Goal: Find specific page/section: Find specific page/section

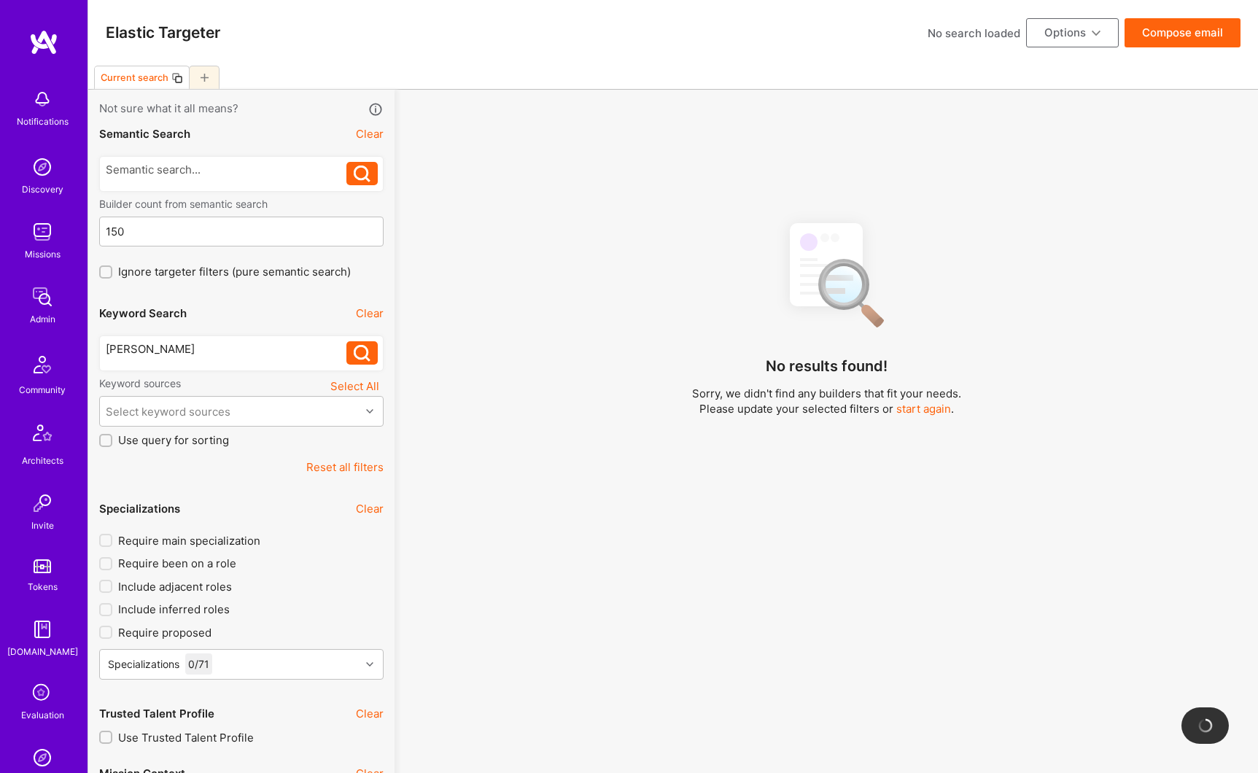
scroll to position [18, 0]
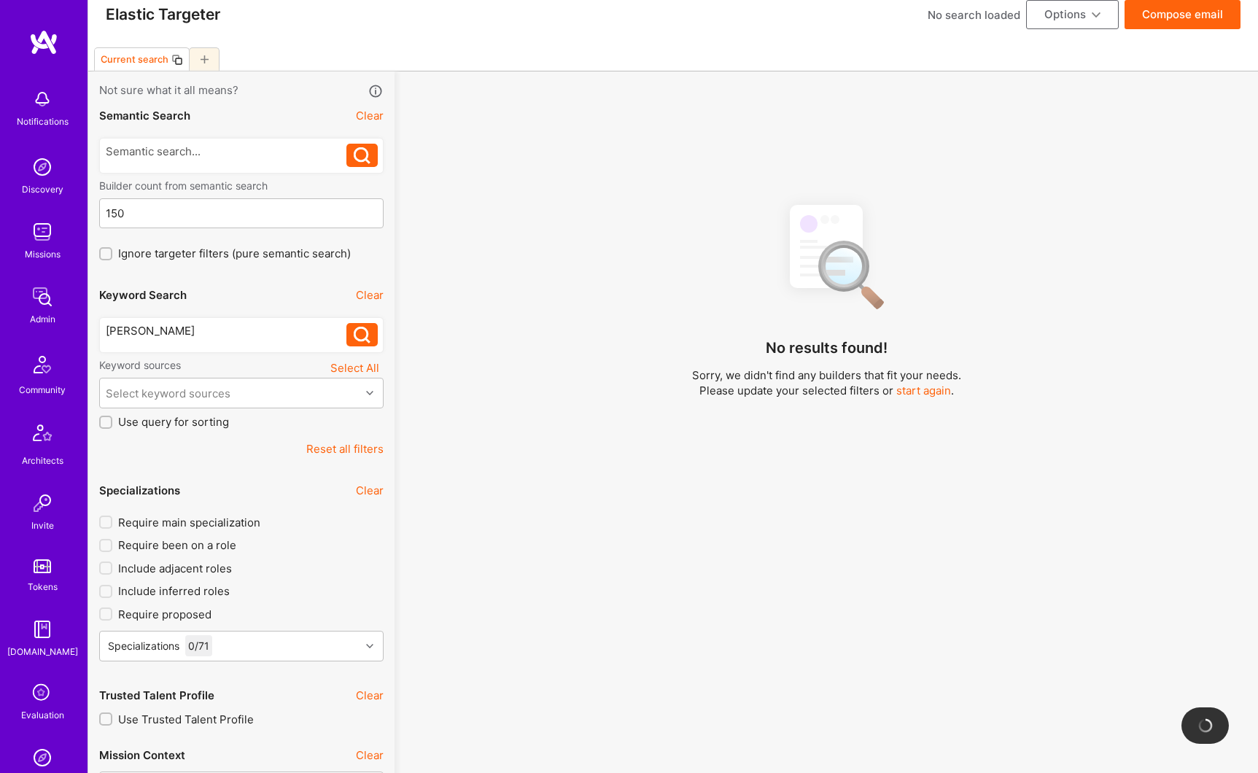
click at [42, 303] on img at bounding box center [42, 296] width 29 height 29
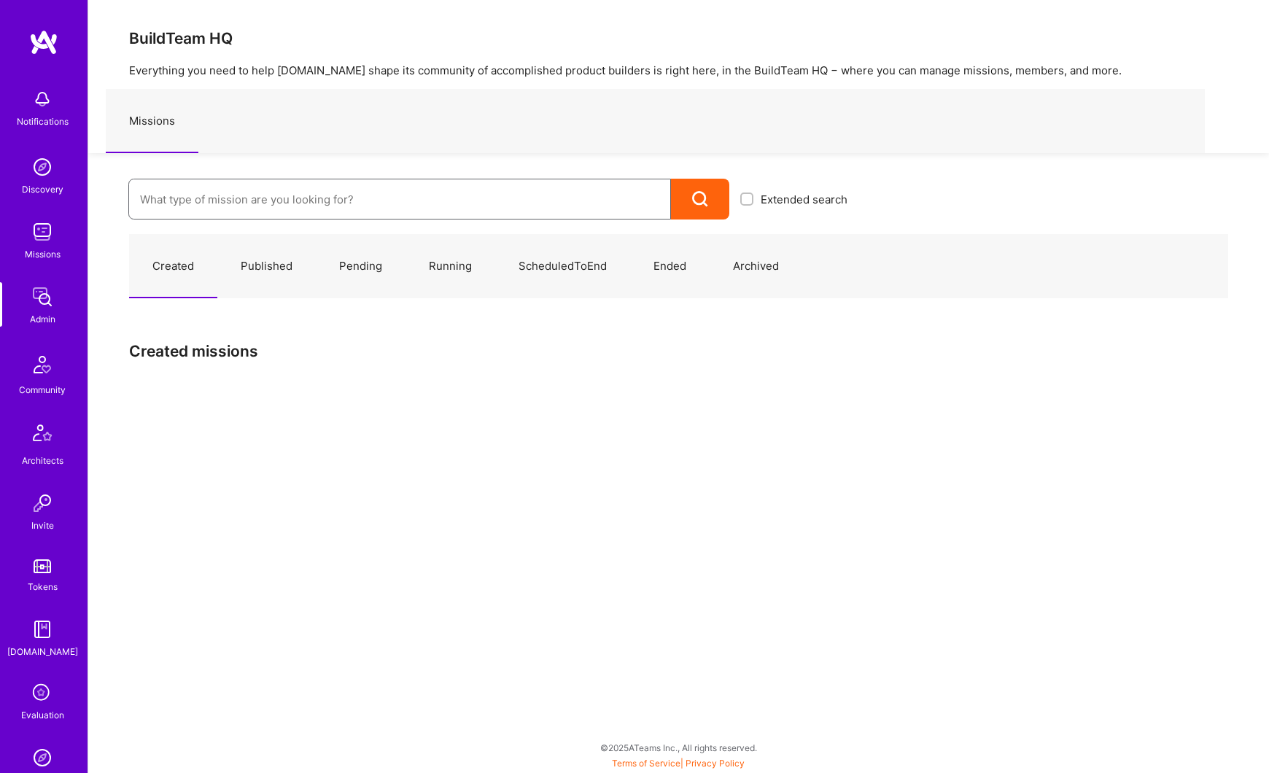
click at [204, 198] on input at bounding box center [399, 199] width 519 height 37
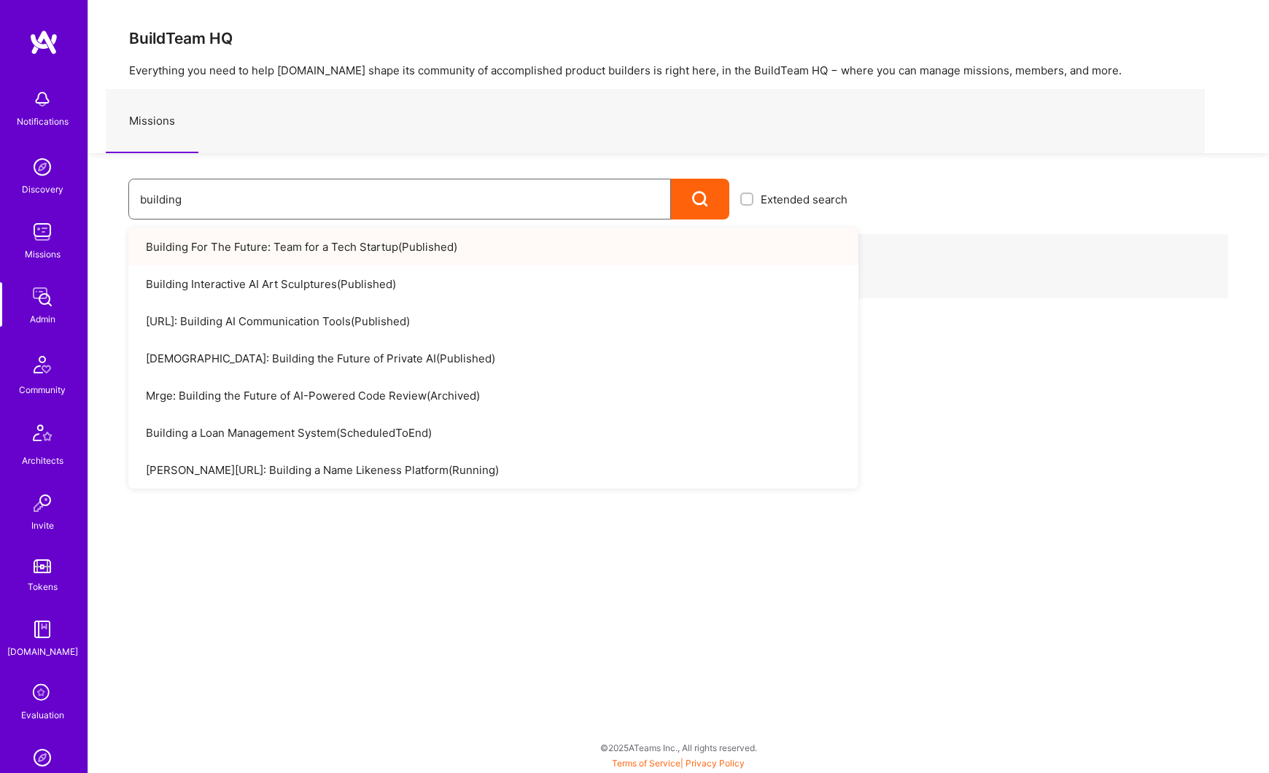
type input "building"
click at [263, 252] on link "Building For The Future: Team for a Tech Startup ( Published )" at bounding box center [493, 246] width 730 height 37
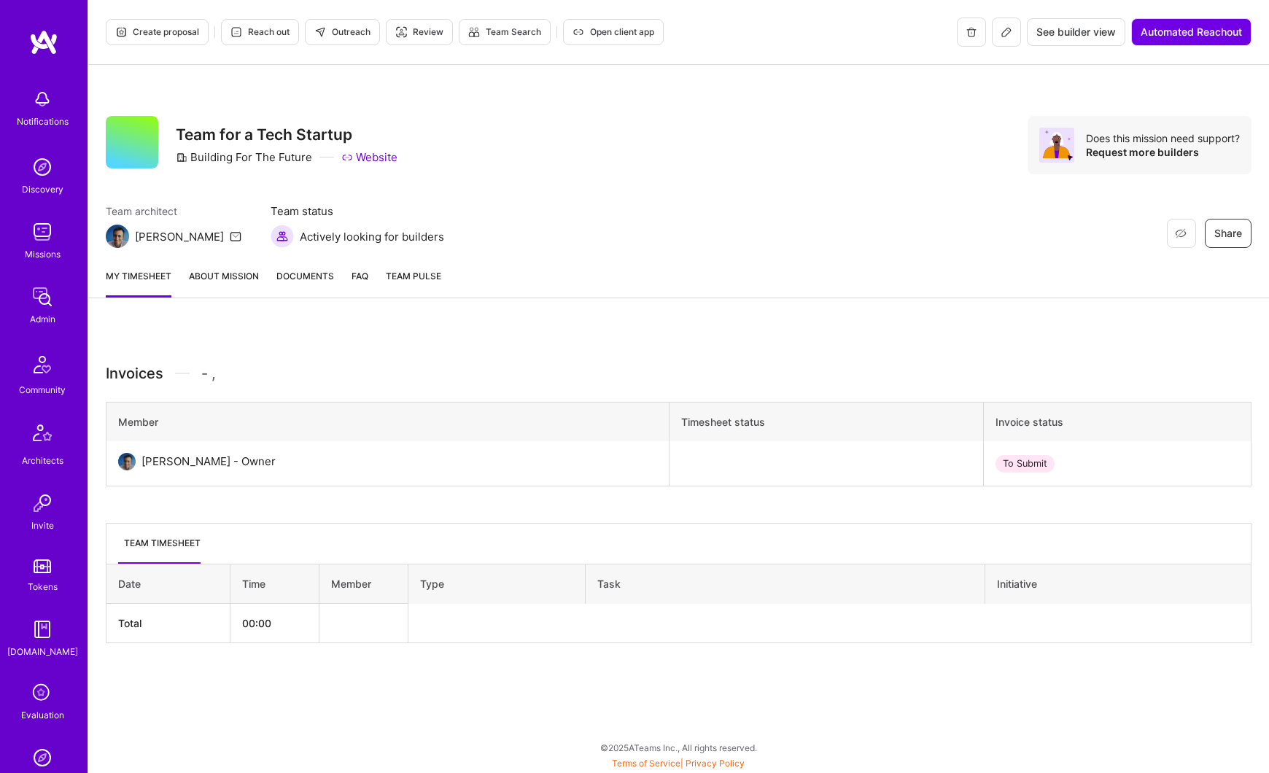
click at [204, 275] on link "About Mission" at bounding box center [224, 282] width 70 height 29
